Goal: Task Accomplishment & Management: Manage account settings

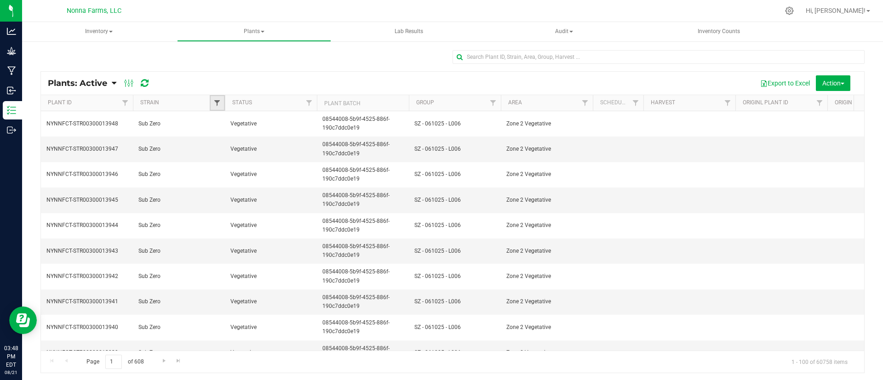
click at [215, 101] on span "Filter" at bounding box center [216, 102] width 7 height 7
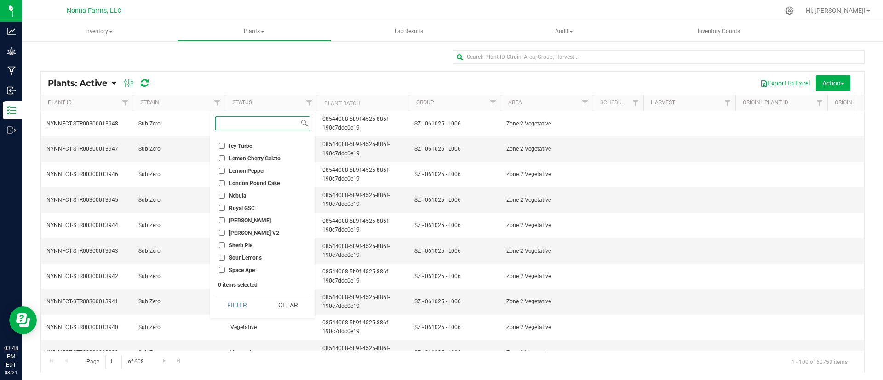
scroll to position [182, 0]
click at [232, 261] on span "That Badu" at bounding box center [241, 259] width 25 height 6
click at [225, 261] on input "That Badu" at bounding box center [222, 258] width 6 height 6
checkbox input "true"
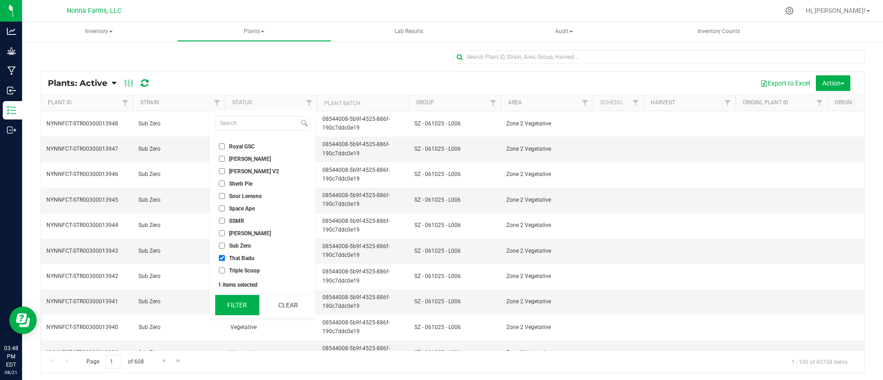
click at [253, 300] on button "Filter" at bounding box center [237, 305] width 44 height 20
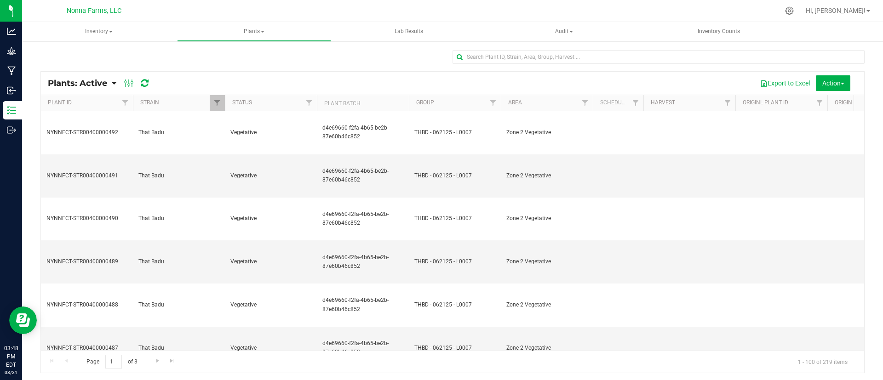
click at [315, 101] on div at bounding box center [317, 103] width 4 height 16
click at [522, 56] on input "text" at bounding box center [659, 57] width 412 height 14
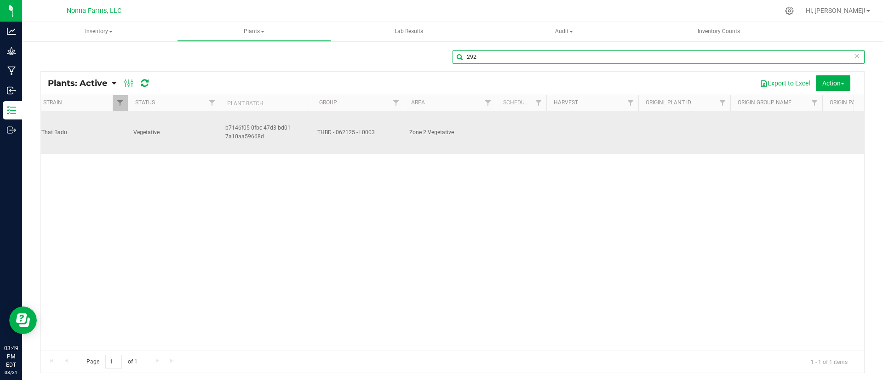
type input "292"
click at [109, 128] on span "That Badu" at bounding box center [81, 132] width 81 height 9
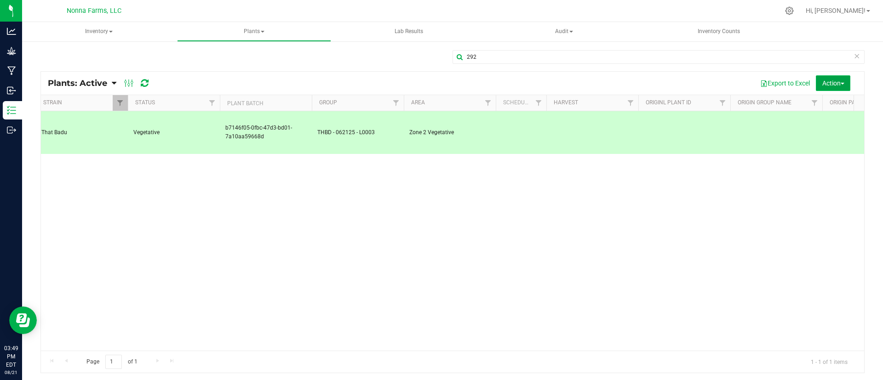
click at [823, 84] on span "Action" at bounding box center [834, 83] width 22 height 7
click at [818, 106] on span "Destroy plants" at bounding box center [815, 103] width 39 height 7
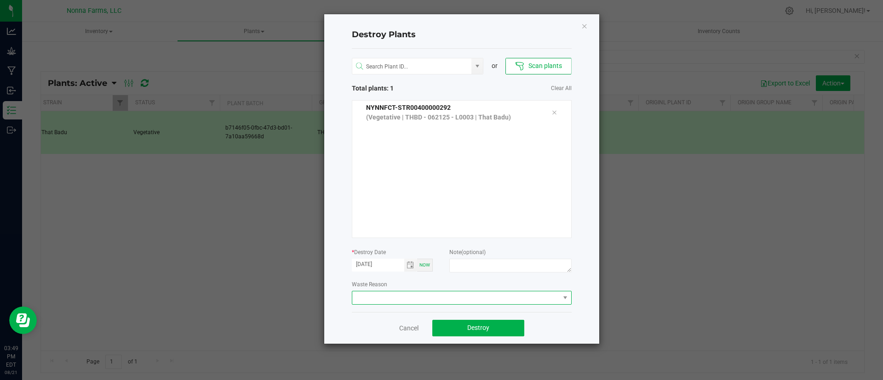
click at [416, 292] on span at bounding box center [455, 298] width 207 height 13
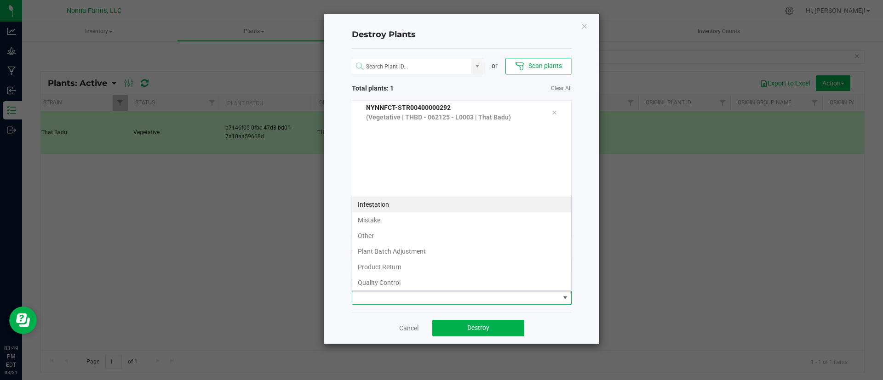
scroll to position [14, 220]
click at [518, 213] on li "Mistake" at bounding box center [461, 221] width 219 height 16
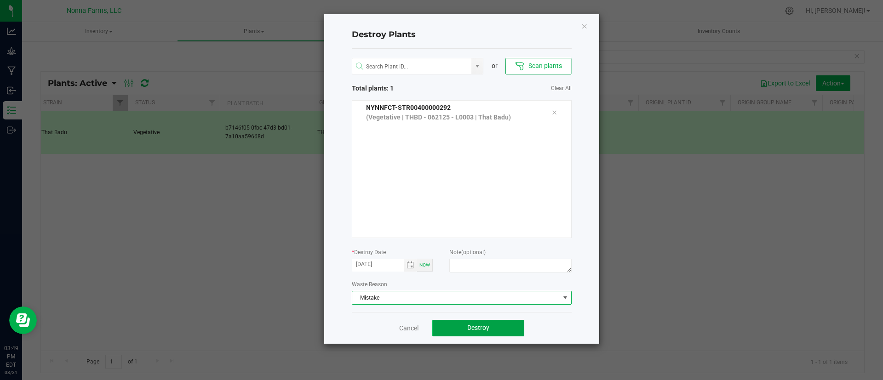
click at [472, 326] on span "Destroy" at bounding box center [478, 327] width 22 height 7
